Goal: Information Seeking & Learning: Understand process/instructions

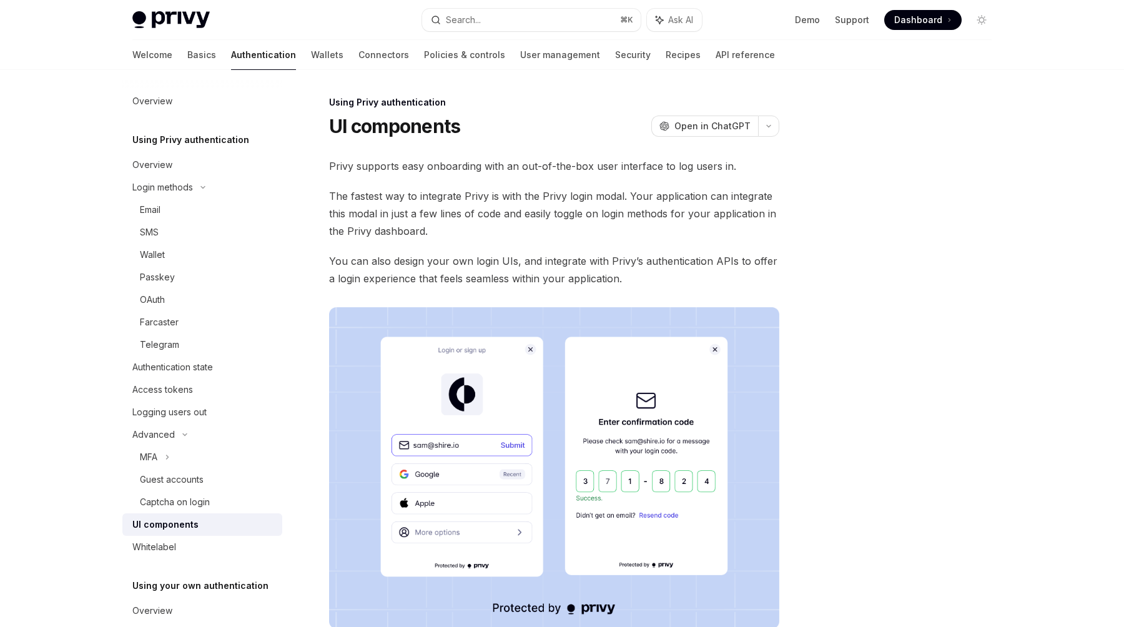
scroll to position [641, 0]
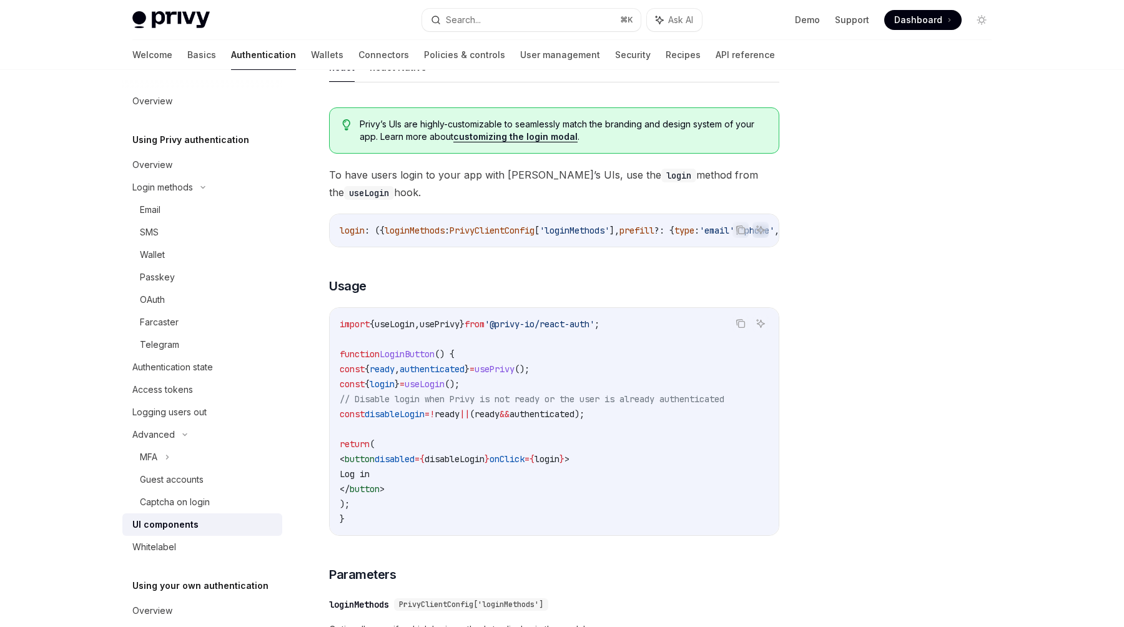
drag, startPoint x: 762, startPoint y: 228, endPoint x: 856, endPoint y: 318, distance: 130.7
click at [856, 318] on div "Using Privy authentication UI components OpenAI Open in ChatGPT OpenAI Open in …" at bounding box center [561, 568] width 879 height 2279
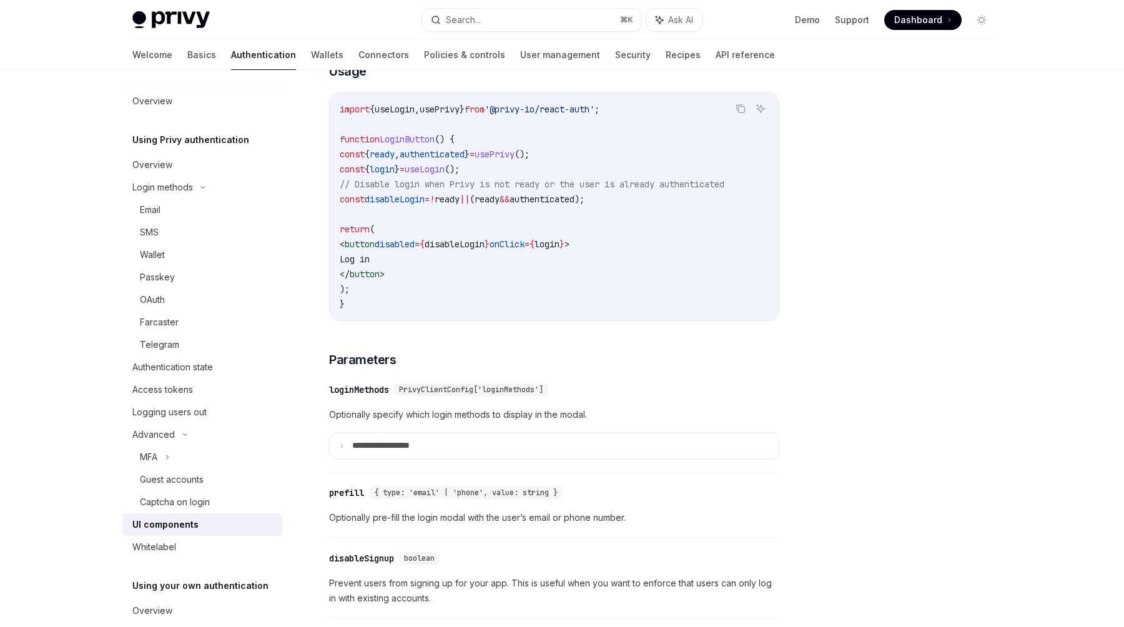
scroll to position [859, 0]
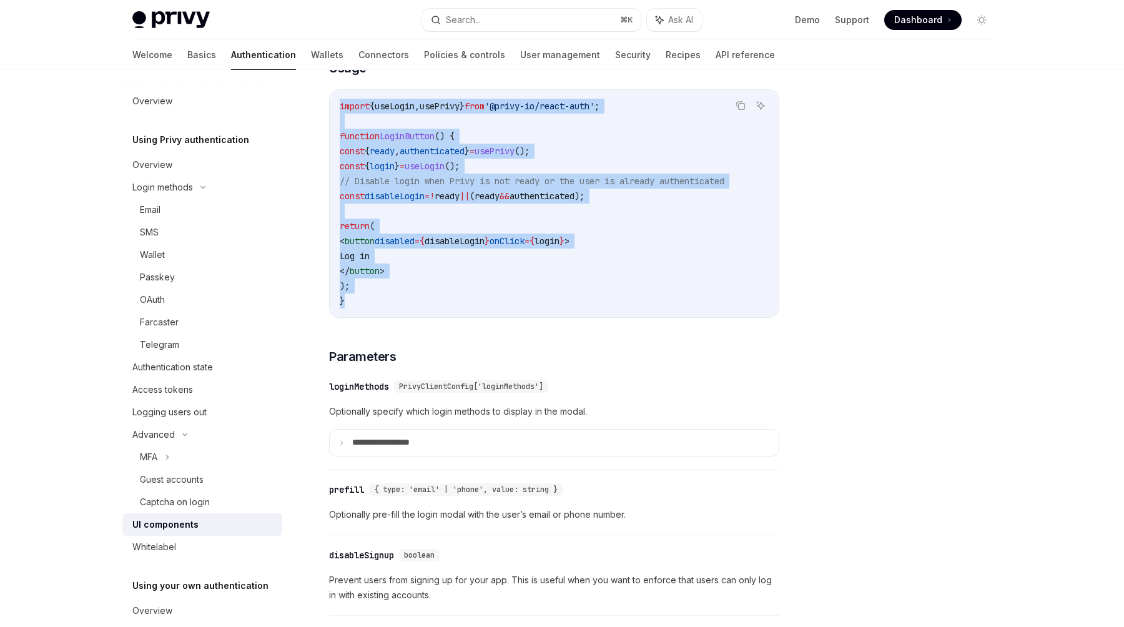
drag, startPoint x: 396, startPoint y: 307, endPoint x: 317, endPoint y: 112, distance: 211.1
click at [317, 112] on div "Using Privy authentication UI components OpenAI Open in ChatGPT OpenAI Open in …" at bounding box center [436, 363] width 689 height 2254
copy code "import { useLogin , usePrivy } from '@privy-io/react-auth' ; function LoginButt…"
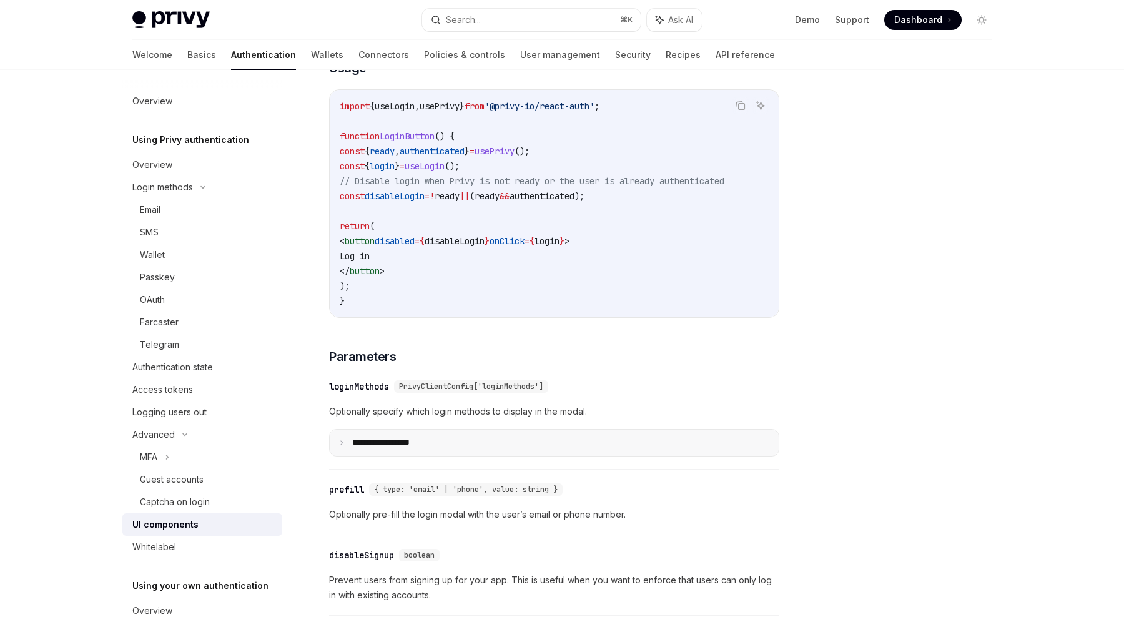
click at [378, 444] on summary "**********" at bounding box center [554, 442] width 449 height 26
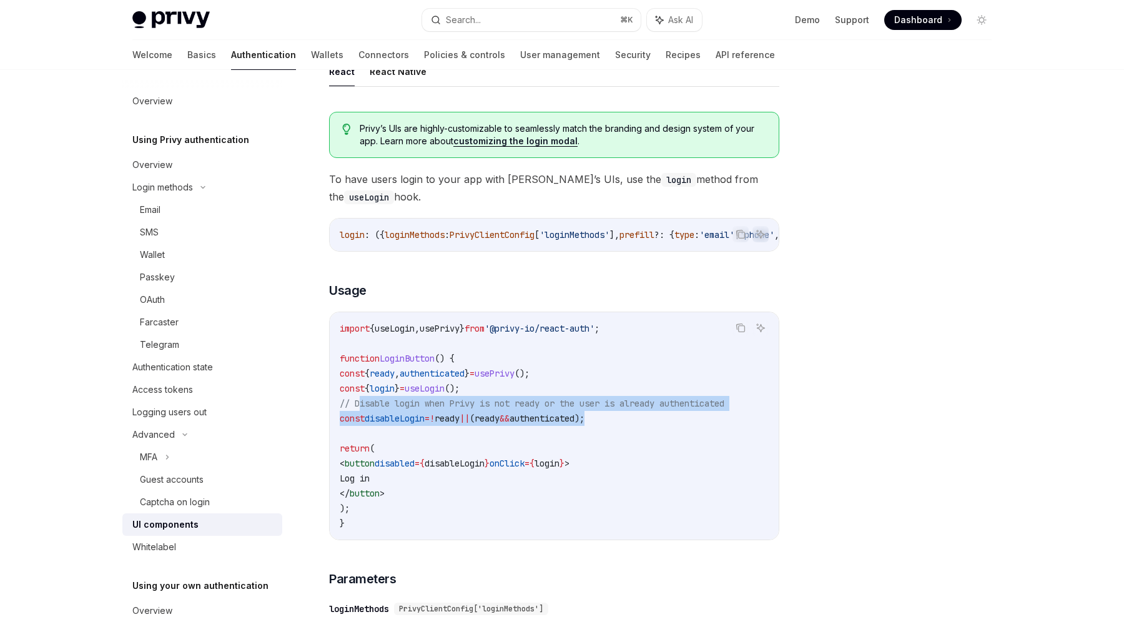
scroll to position [0, 16]
drag, startPoint x: 360, startPoint y: 407, endPoint x: 785, endPoint y: 500, distance: 434.6
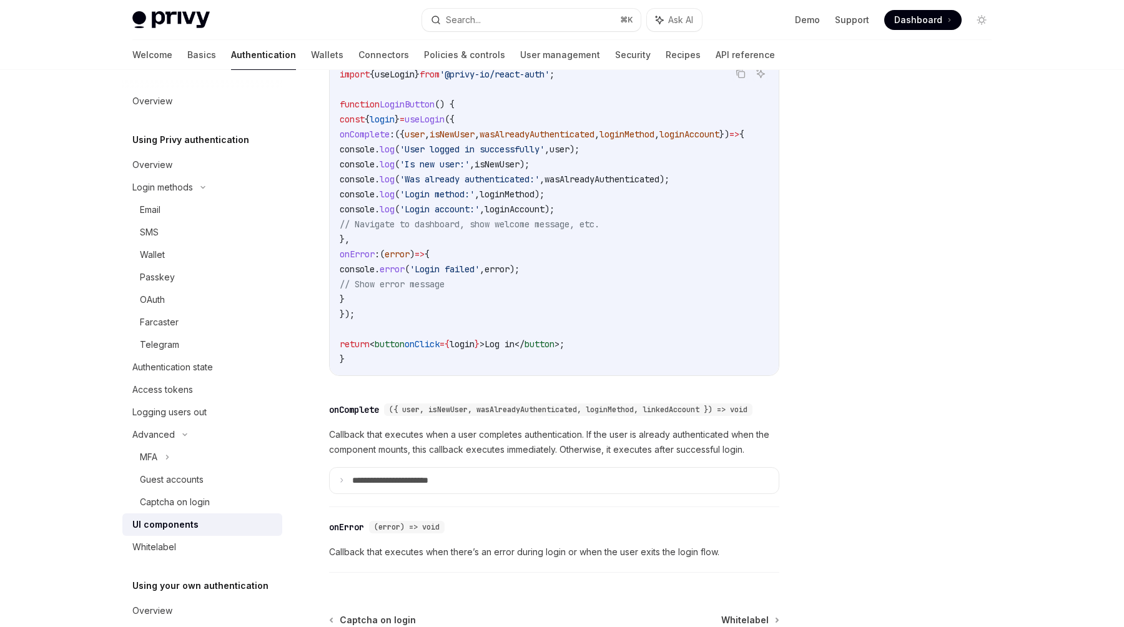
scroll to position [2269, 0]
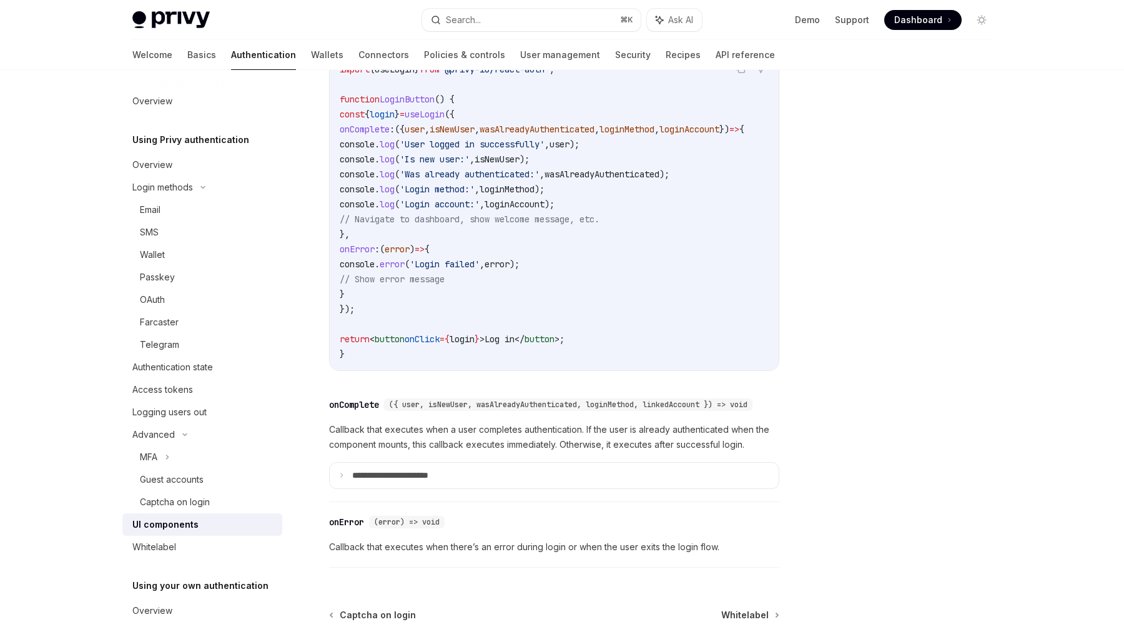
drag, startPoint x: 382, startPoint y: 140, endPoint x: 433, endPoint y: 139, distance: 50.6
click at [390, 135] on span "onComplete" at bounding box center [365, 129] width 50 height 11
copy span "onComplete"
click at [470, 145] on code "import { useLogin } from '@privy-io/react-auth' ; function LoginButton () { con…" at bounding box center [557, 212] width 434 height 300
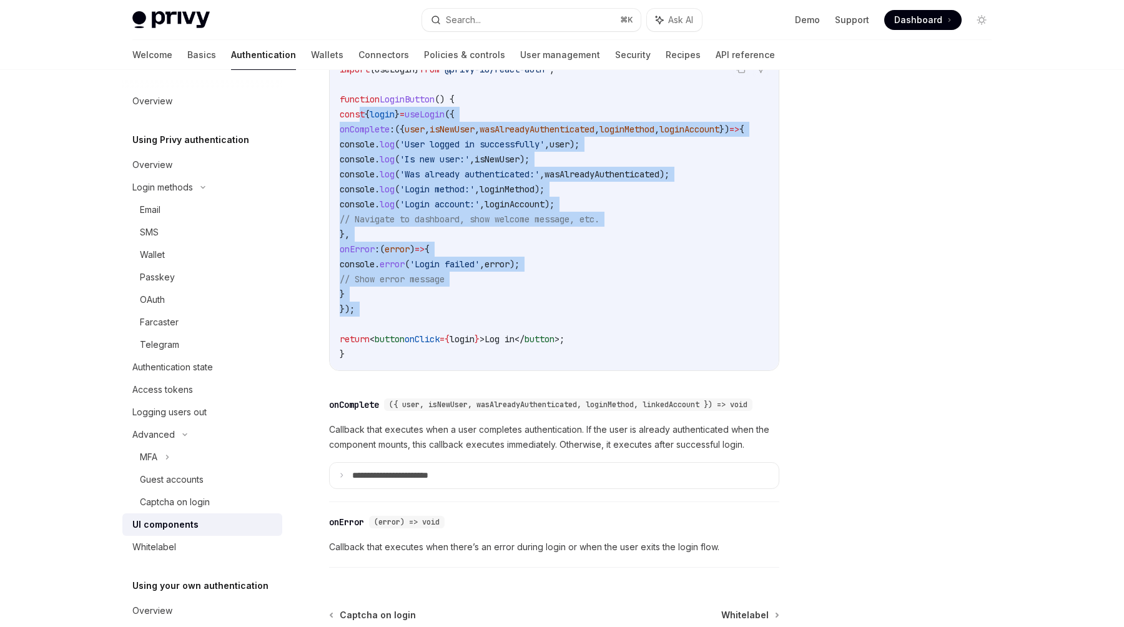
drag, startPoint x: 361, startPoint y: 122, endPoint x: 579, endPoint y: 326, distance: 299.0
click at [579, 326] on code "import { useLogin } from '@privy-io/react-auth' ; function LoginButton () { con…" at bounding box center [557, 212] width 434 height 300
copy code "const { login } = useLogin ({ onComplete : ({ user , isNewUser , wasAlreadyAuth…"
